Goal: Task Accomplishment & Management: Complete application form

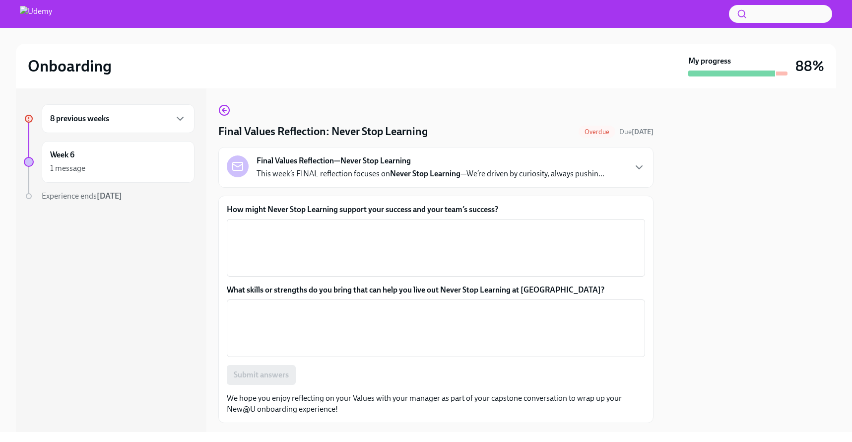
click at [147, 116] on div "8 previous weeks" at bounding box center [118, 119] width 136 height 12
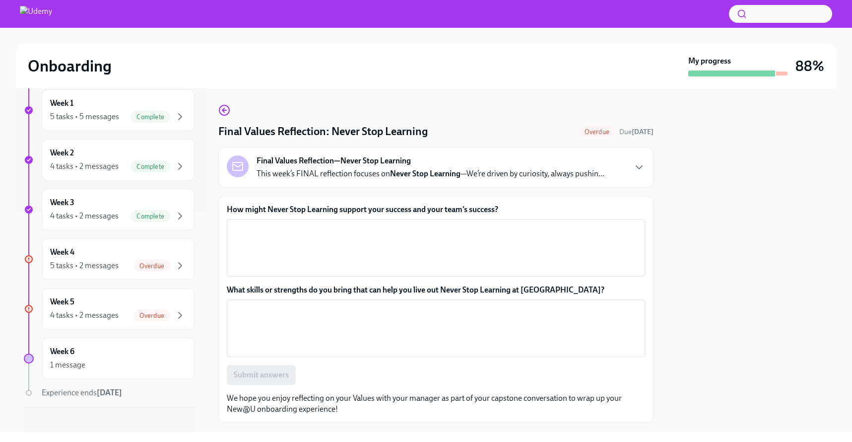
scroll to position [225, 0]
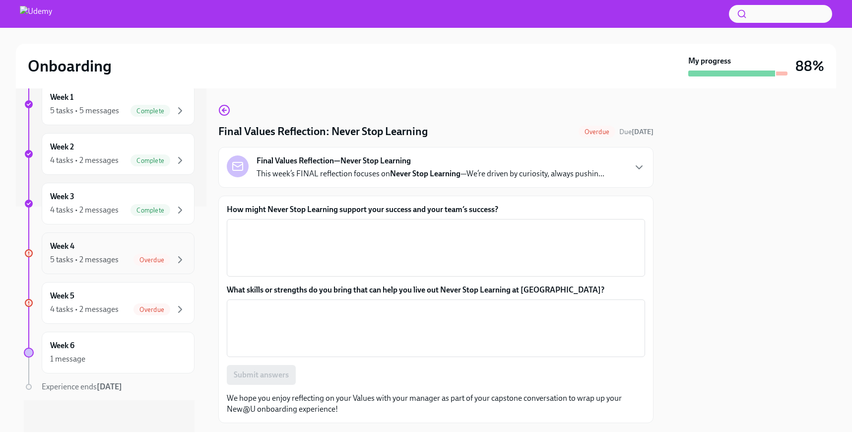
click at [106, 254] on div "5 tasks • 2 messages Overdue" at bounding box center [118, 260] width 136 height 12
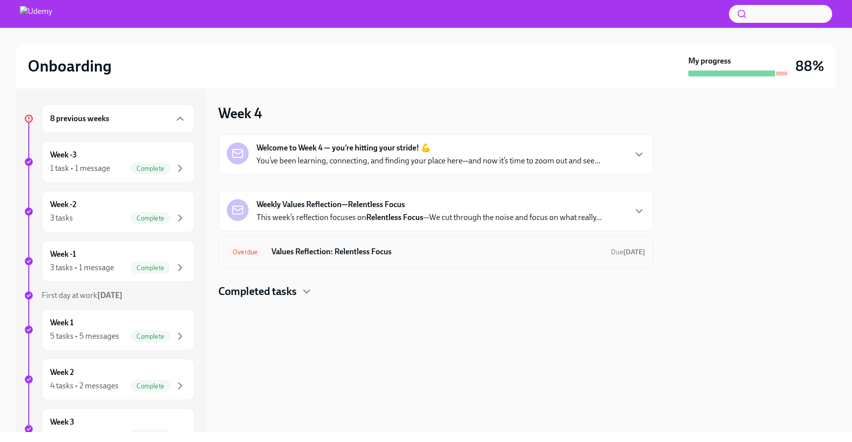
click at [362, 247] on h6 "Values Reflection: Relentless Focus" at bounding box center [438, 251] width 332 height 11
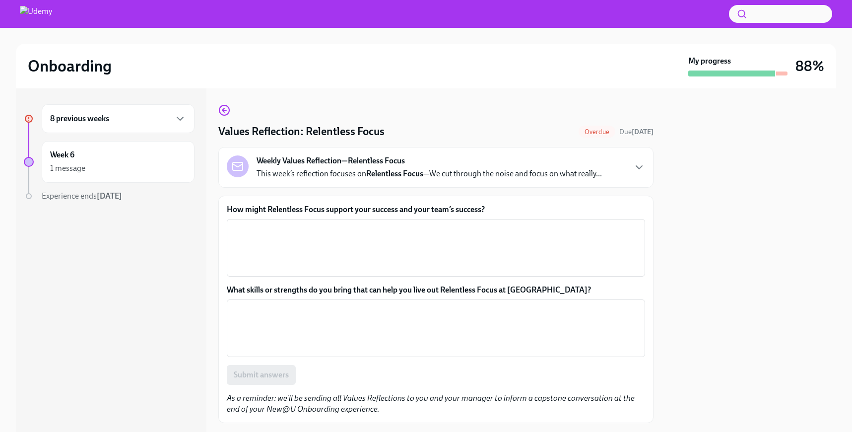
click at [362, 247] on textarea "How might Relentless Focus support your success and your team’s success?" at bounding box center [436, 248] width 407 height 48
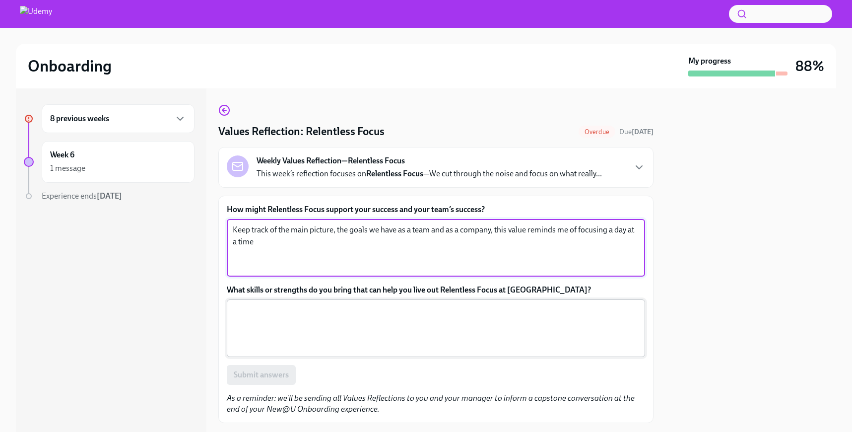
type textarea "Keep track of the main picture, the goals we have as a team and as a company, t…"
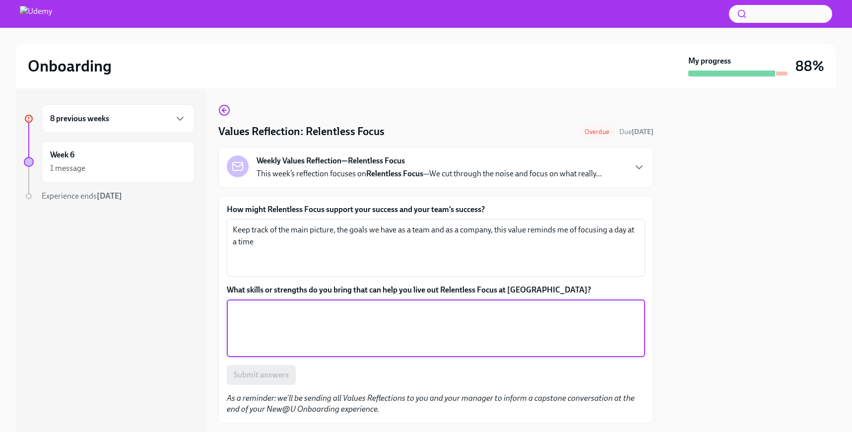
click at [382, 326] on textarea "What skills or strengths do you bring that can help you live out Relentless Foc…" at bounding box center [436, 328] width 407 height 48
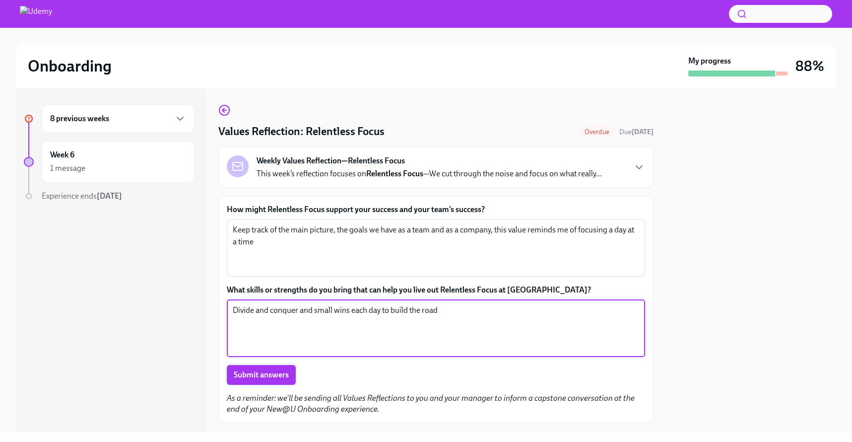
type textarea "Divide and conquer and small wins each day to build the road"
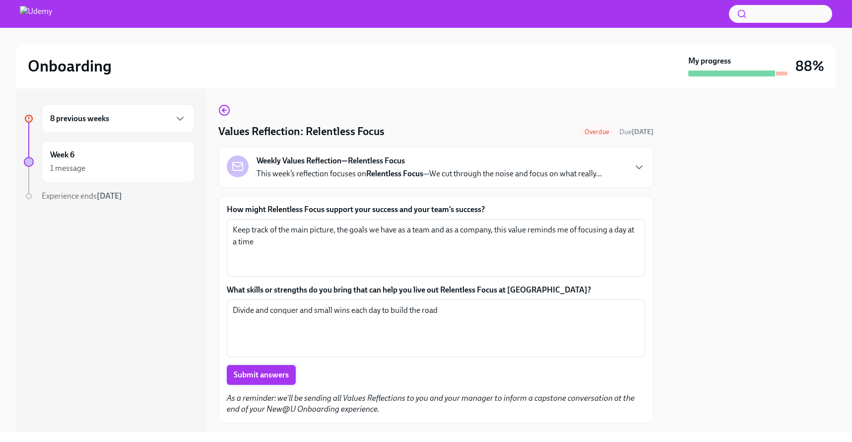
click at [270, 378] on span "Submit answers" at bounding box center [261, 375] width 55 height 10
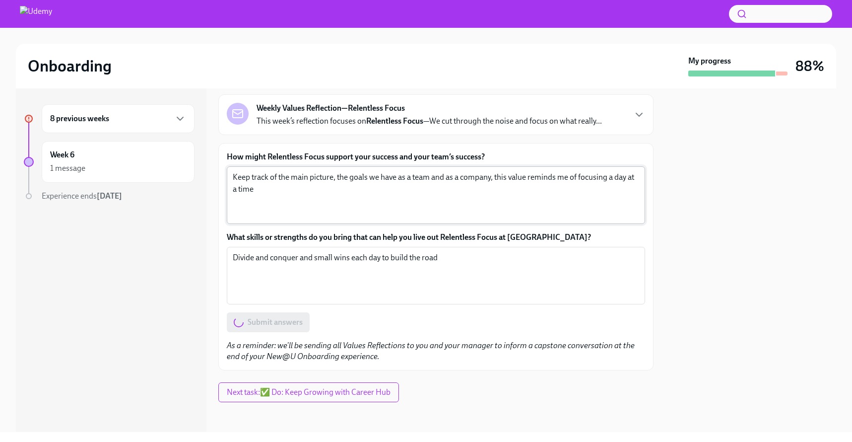
scroll to position [55, 0]
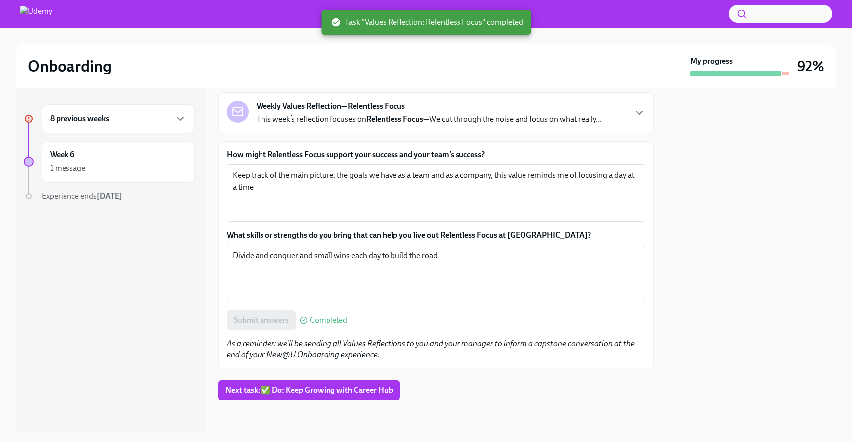
click at [138, 122] on div "8 previous weeks" at bounding box center [118, 119] width 136 height 12
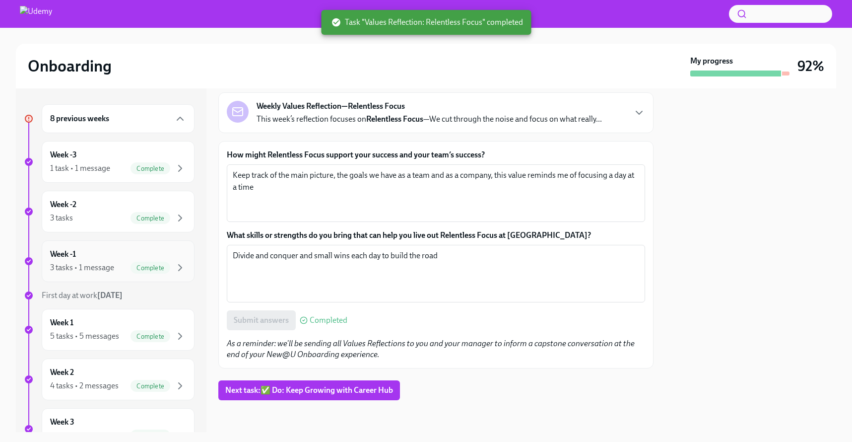
scroll to position [216, 0]
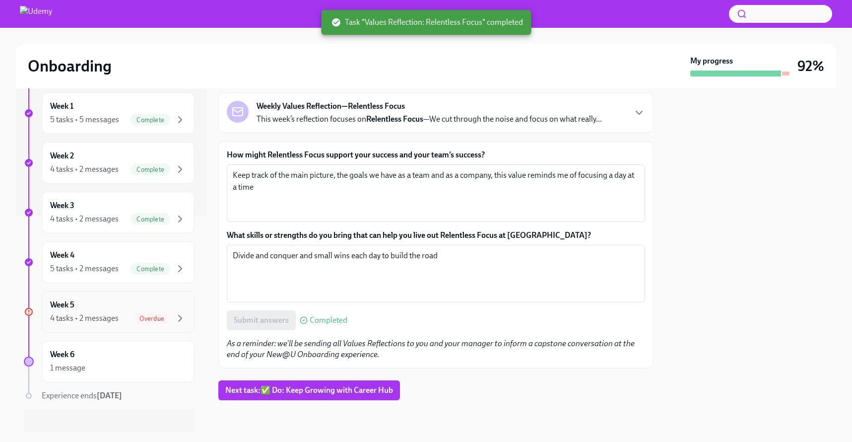
click at [135, 306] on div "Week 5 4 tasks • 2 messages Overdue" at bounding box center [118, 311] width 136 height 25
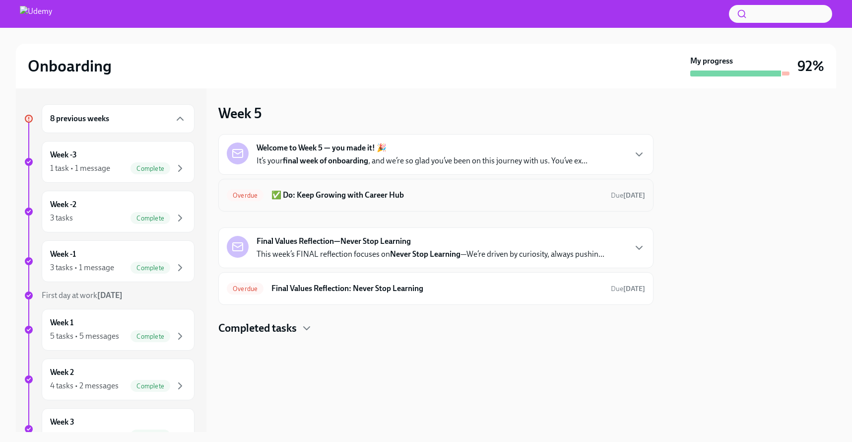
click at [361, 194] on h6 "✅ Do: Keep Growing with Career Hub" at bounding box center [438, 195] width 332 height 11
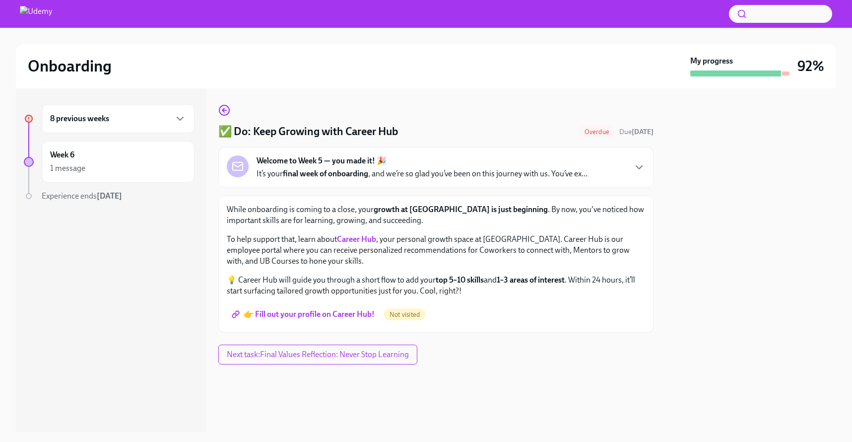
click at [303, 313] on span "👉 Fill out your profile on Career Hub!" at bounding box center [304, 314] width 141 height 10
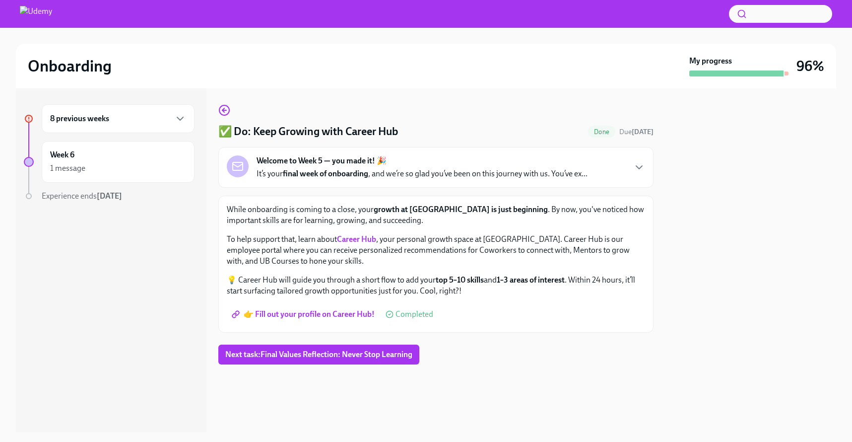
click at [326, 318] on span "👉 Fill out your profile on Career Hub!" at bounding box center [304, 314] width 141 height 10
click at [388, 359] on span "Next task : Final Values Reflection: Never Stop Learning" at bounding box center [318, 354] width 187 height 10
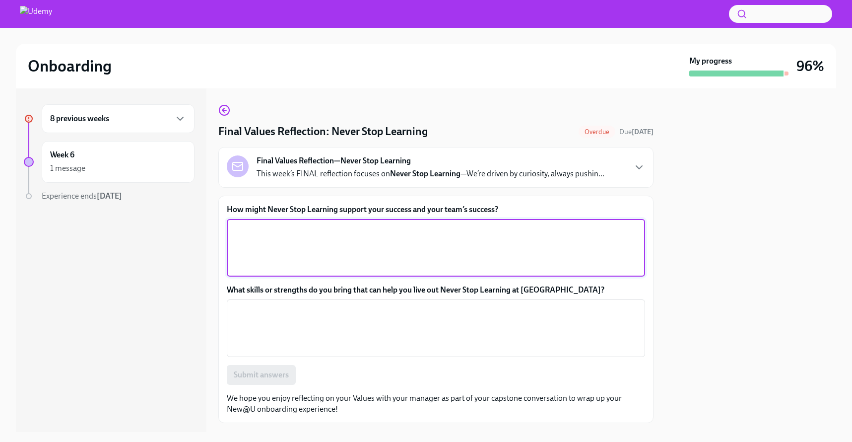
click at [373, 251] on textarea "How might Never Stop Learning support your success and your team’s success?" at bounding box center [436, 248] width 407 height 48
click at [163, 118] on div "8 previous weeks" at bounding box center [118, 119] width 136 height 12
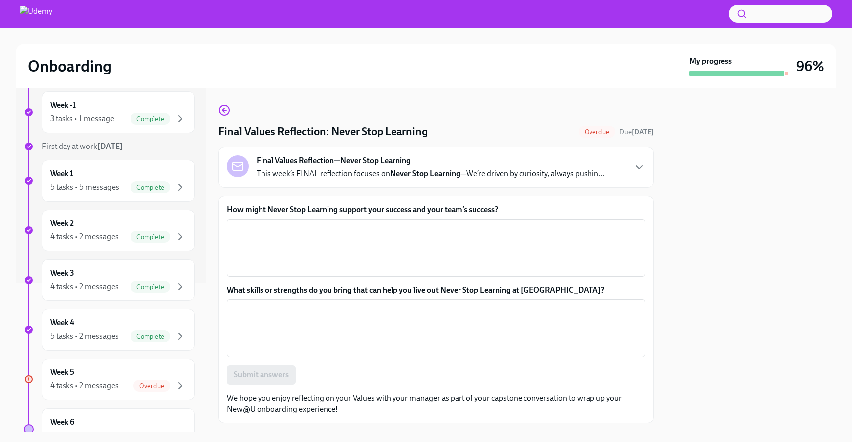
scroll to position [225, 0]
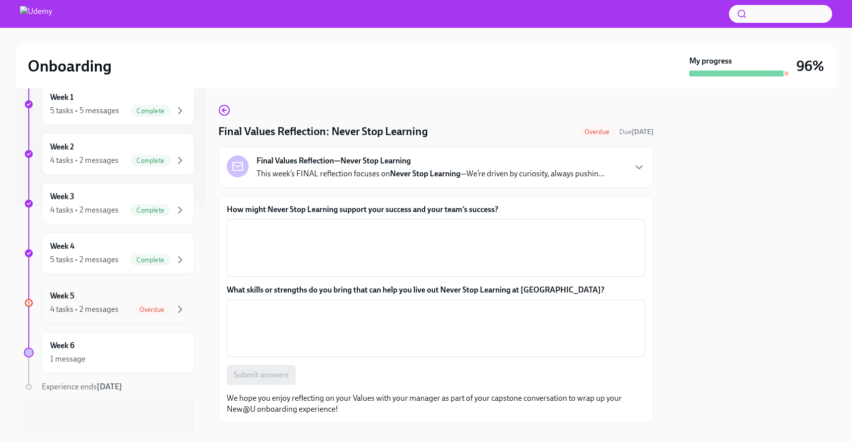
click at [121, 301] on div "Week 5 4 tasks • 2 messages Overdue" at bounding box center [118, 302] width 136 height 25
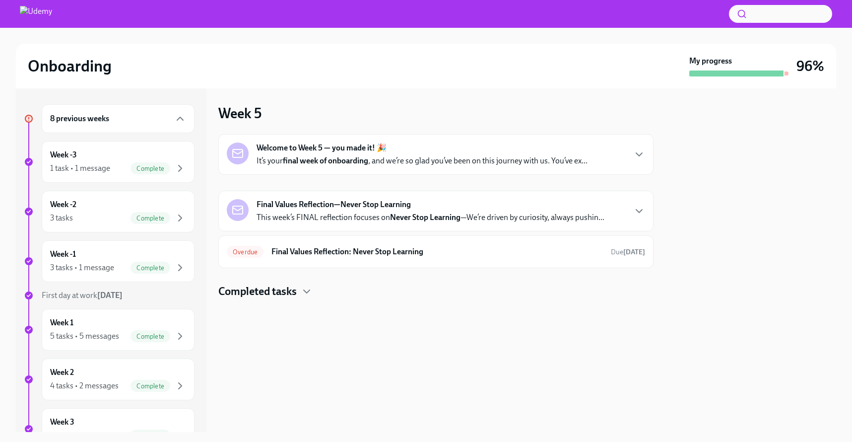
click at [402, 151] on div "Welcome to Week 5 — you made it! 🎉 It’s your final week of onboarding , and we’…" at bounding box center [422, 154] width 331 height 24
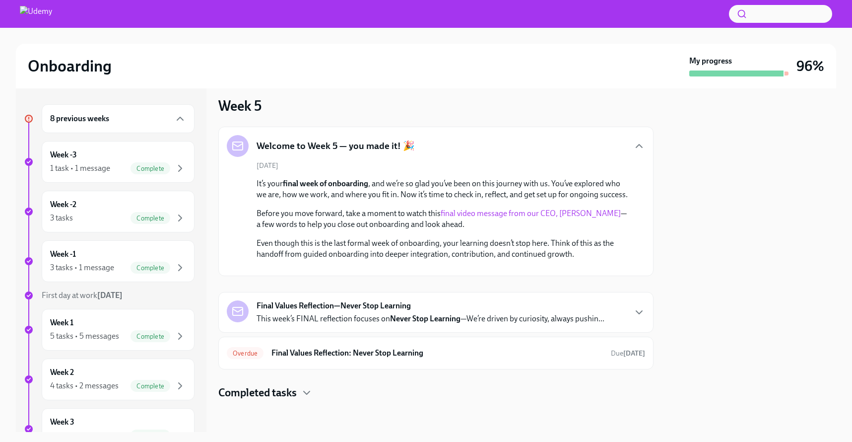
scroll to position [138, 0]
click at [423, 320] on strong "Never Stop Learning" at bounding box center [425, 318] width 70 height 9
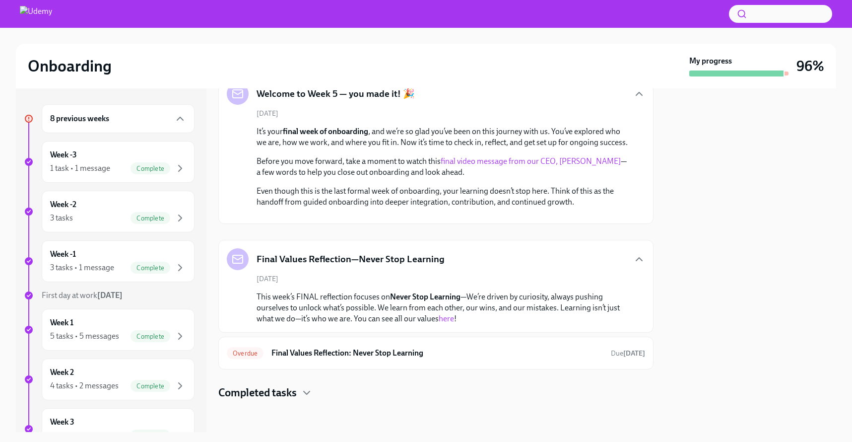
scroll to position [191, 0]
click at [404, 357] on h6 "Final Values Reflection: Never Stop Learning" at bounding box center [438, 352] width 332 height 11
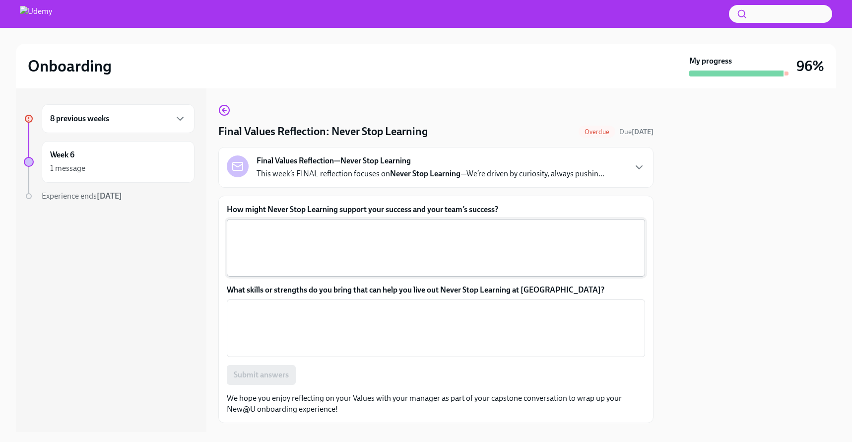
click at [343, 251] on textarea "How might Never Stop Learning support your success and your team’s success?" at bounding box center [436, 248] width 407 height 48
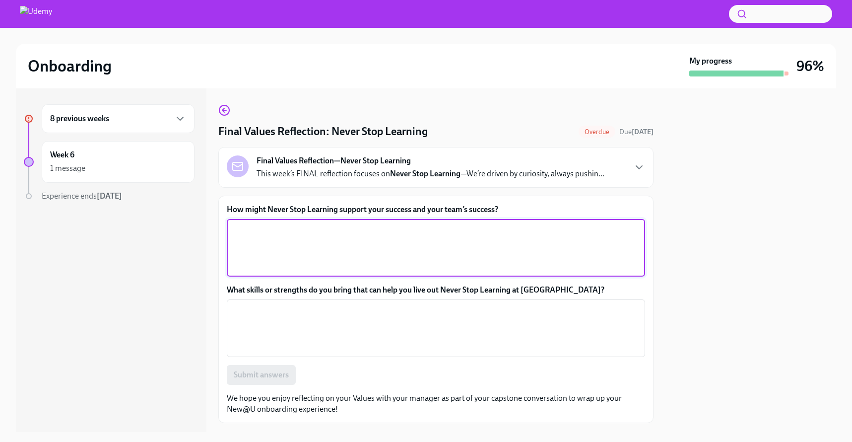
type textarea "A"
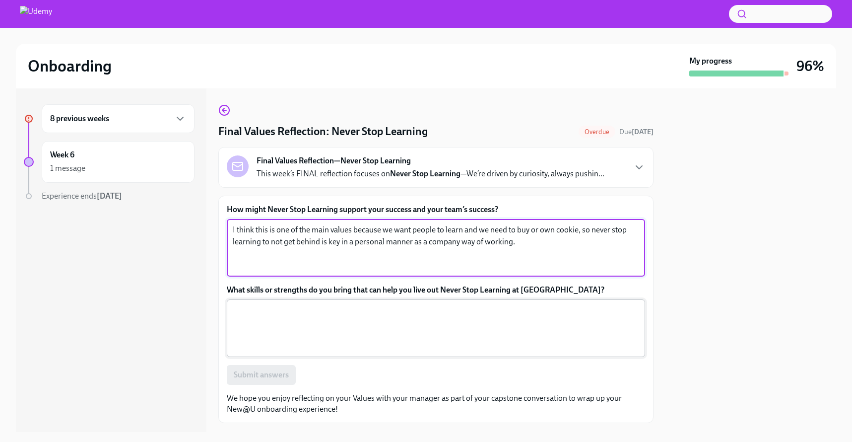
type textarea "I think this is one of the main values because we want people to learn and we n…"
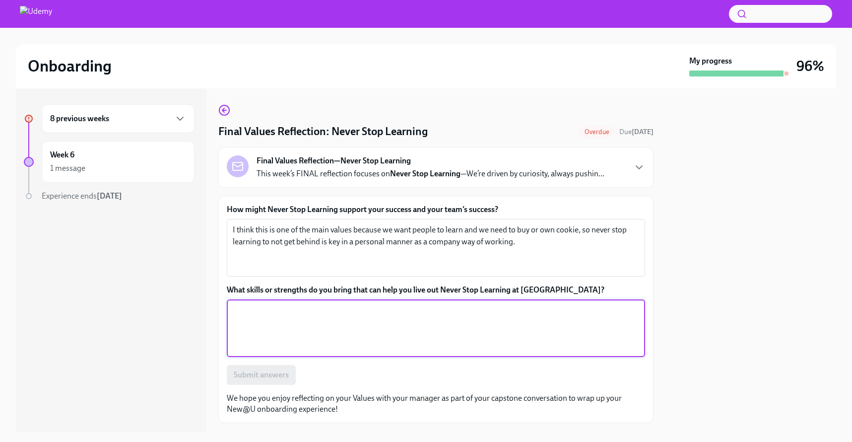
click at [349, 319] on textarea "What skills or strengths do you bring that can help you live out Never Stop Lea…" at bounding box center [436, 328] width 407 height 48
click at [436, 322] on textarea "Curiosity to keep working and" at bounding box center [436, 328] width 407 height 48
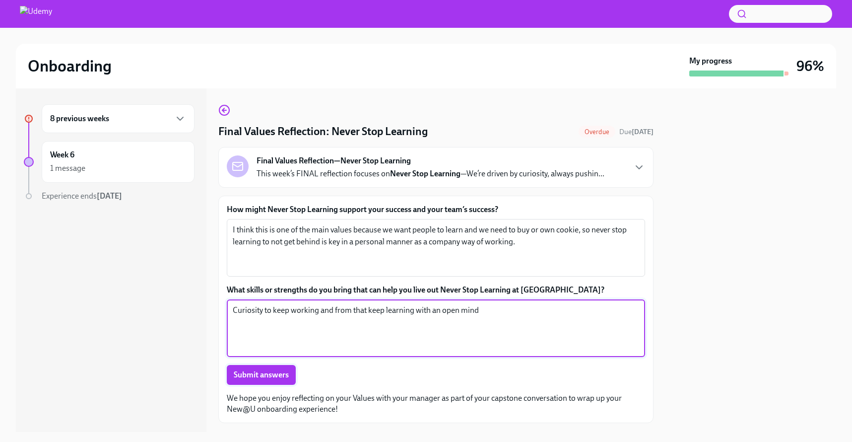
type textarea "Curiosity to keep working and from that keep learning with an open mind"
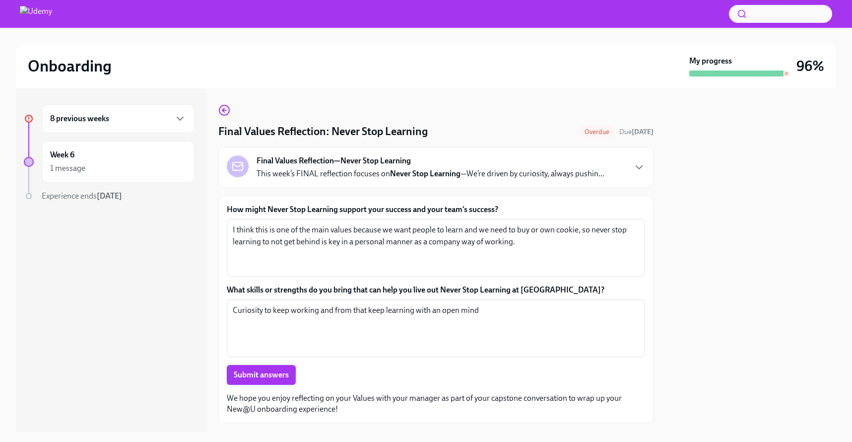
click at [277, 369] on button "Submit answers" at bounding box center [261, 375] width 69 height 20
